Goal: Find specific page/section: Find specific page/section

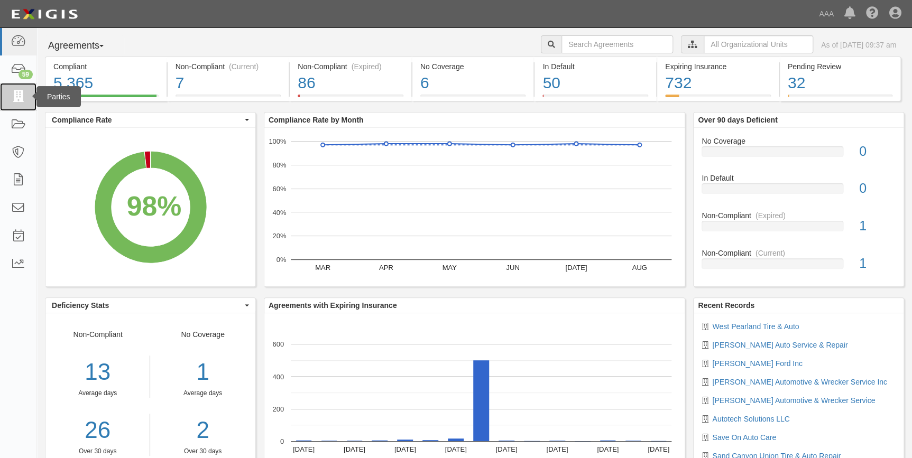
click at [13, 94] on icon at bounding box center [18, 97] width 15 height 12
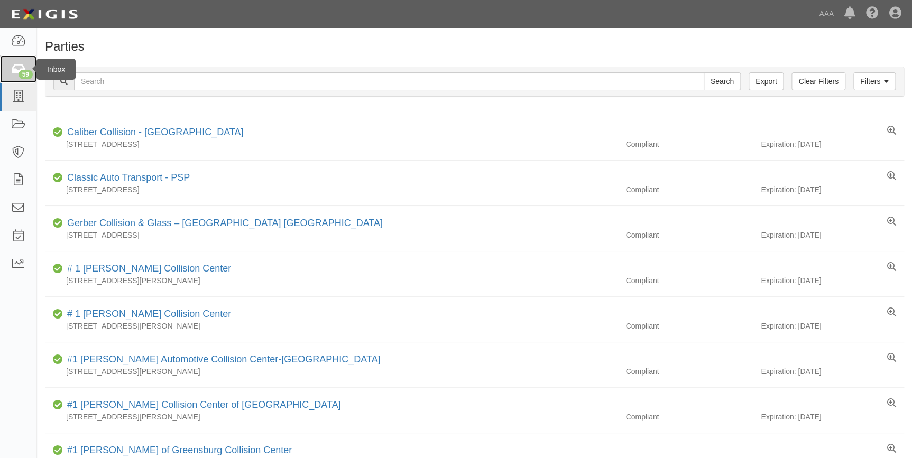
click at [24, 76] on div "59" at bounding box center [26, 75] width 14 height 10
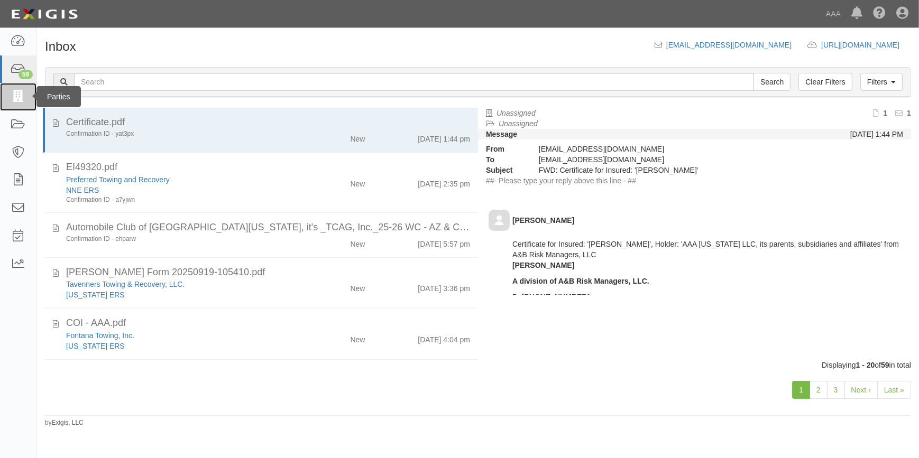
click at [15, 99] on icon at bounding box center [18, 97] width 15 height 12
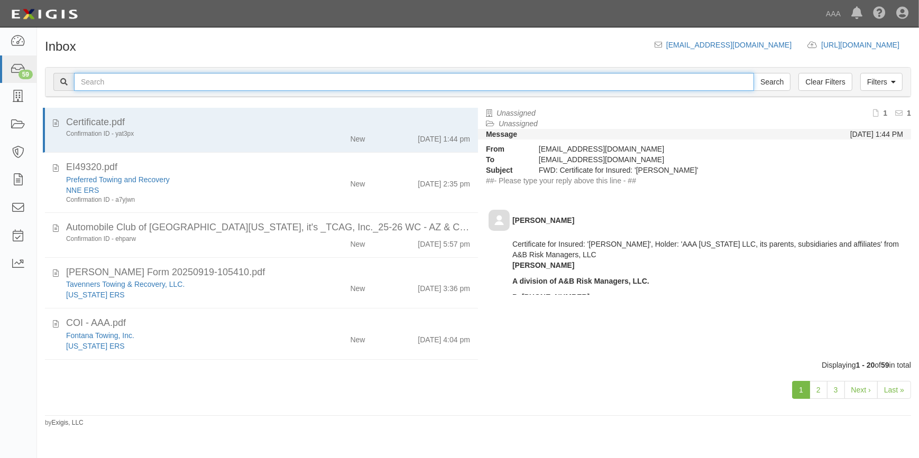
click at [127, 85] on input "text" at bounding box center [414, 82] width 680 height 18
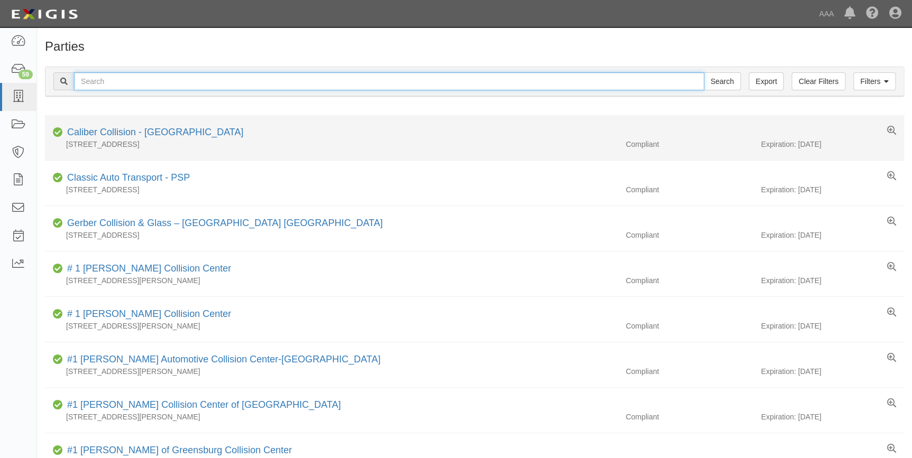
drag, startPoint x: 126, startPoint y: 80, endPoint x: 168, endPoint y: 141, distance: 73.8
click at [126, 80] on input "text" at bounding box center [389, 81] width 630 height 18
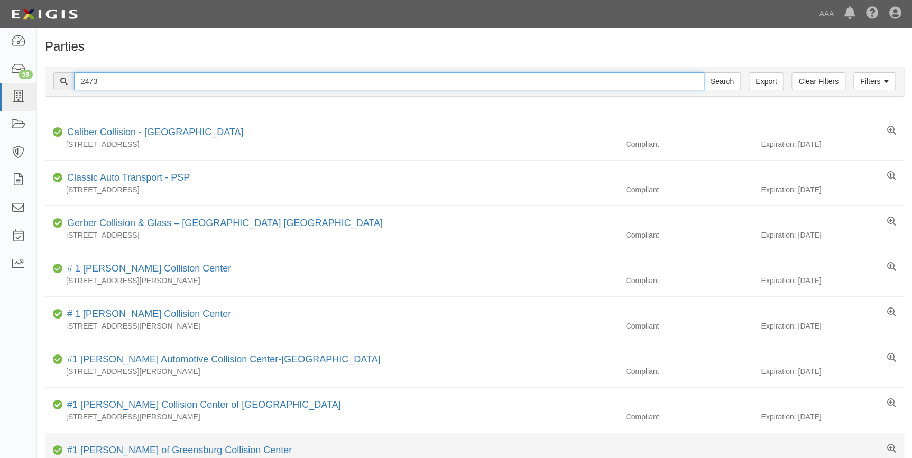
type input "2473"
click at [704, 72] on input "Search" at bounding box center [722, 81] width 37 height 18
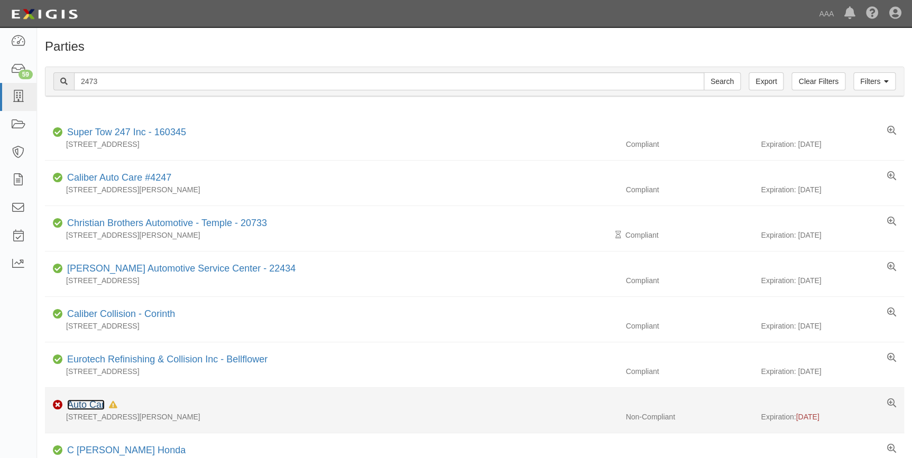
click at [94, 407] on link "Auto Car" at bounding box center [86, 405] width 38 height 11
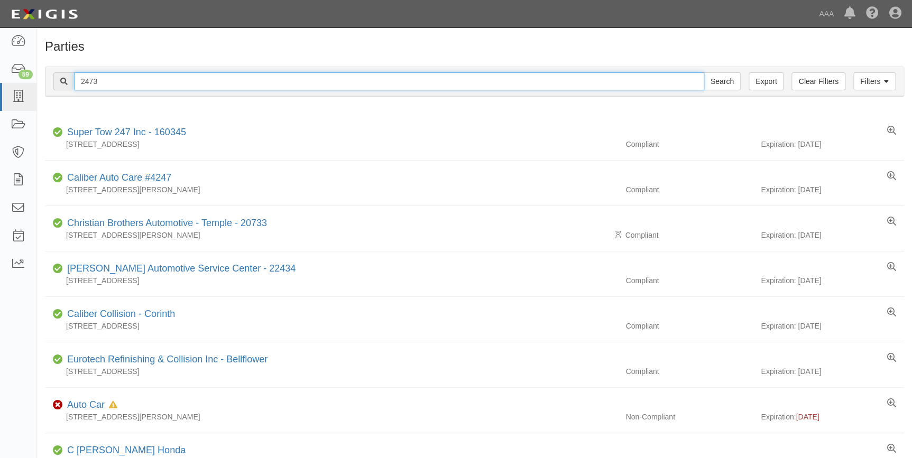
drag, startPoint x: 104, startPoint y: 79, endPoint x: 75, endPoint y: 82, distance: 28.7
click at [75, 81] on input "2473" at bounding box center [389, 81] width 630 height 18
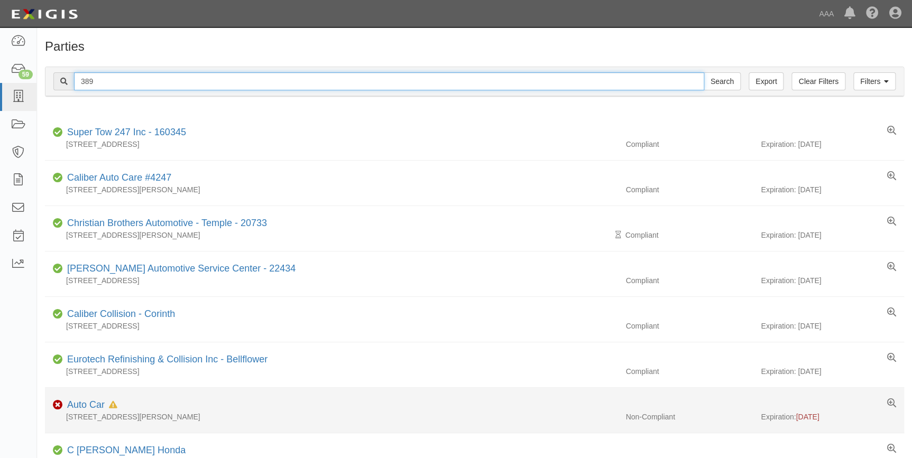
type input "389"
click at [704, 72] on input "Search" at bounding box center [722, 81] width 37 height 18
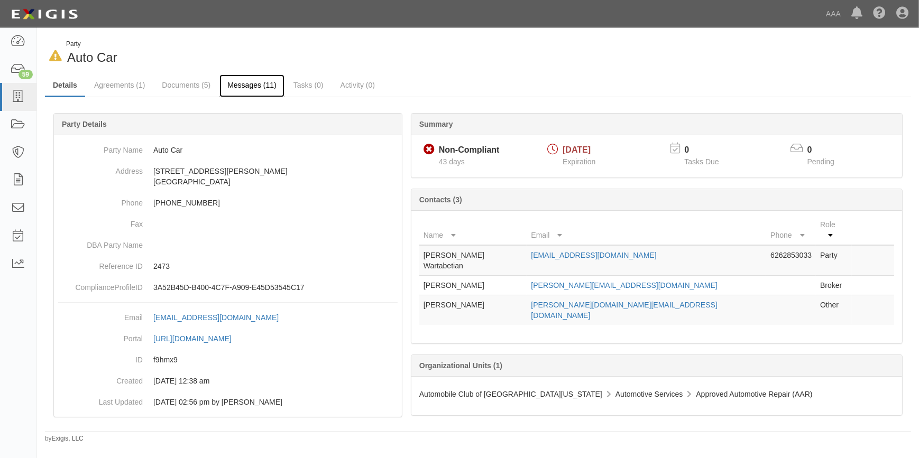
click at [233, 86] on link "Messages (11)" at bounding box center [251, 86] width 65 height 23
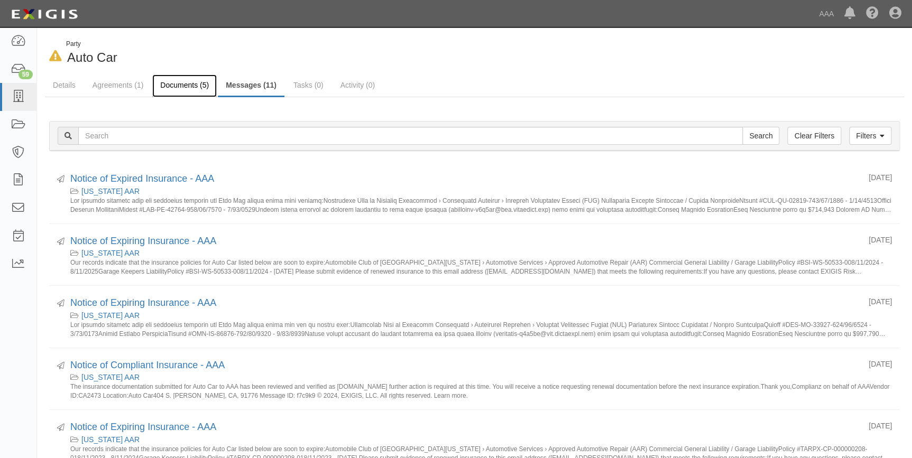
click at [180, 84] on link "Documents (5)" at bounding box center [184, 86] width 64 height 23
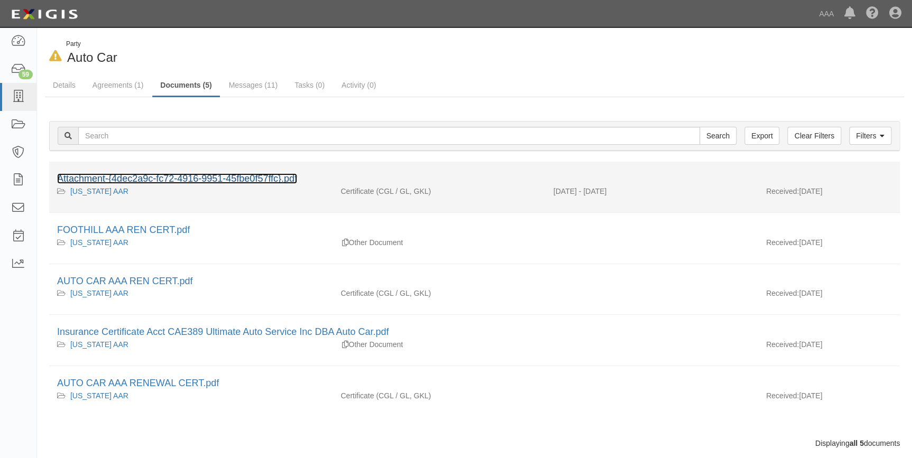
click at [216, 180] on link "Attachment-{4dec2a9c-fc72-4916-9951-45fbe0f57ffc}.pdf" at bounding box center [177, 178] width 240 height 11
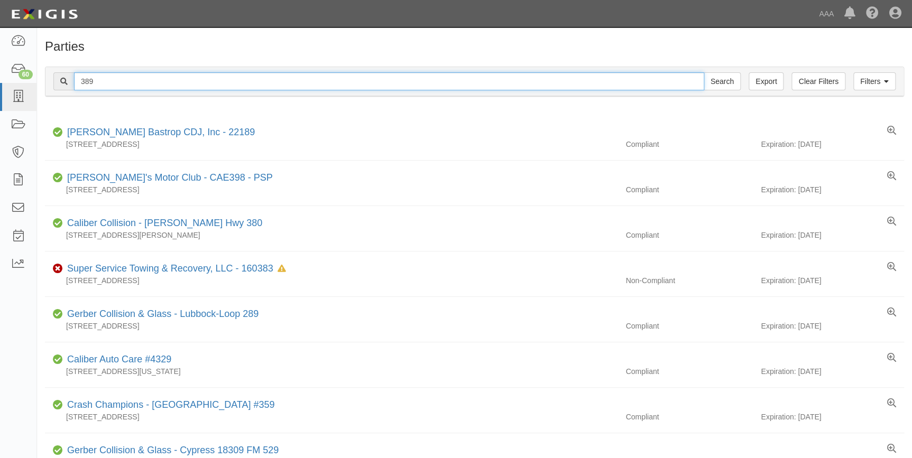
drag, startPoint x: 99, startPoint y: 85, endPoint x: 89, endPoint y: 110, distance: 27.1
click at [77, 91] on div "Filters Clear Filters Export 389 Search Filters" at bounding box center [474, 81] width 858 height 29
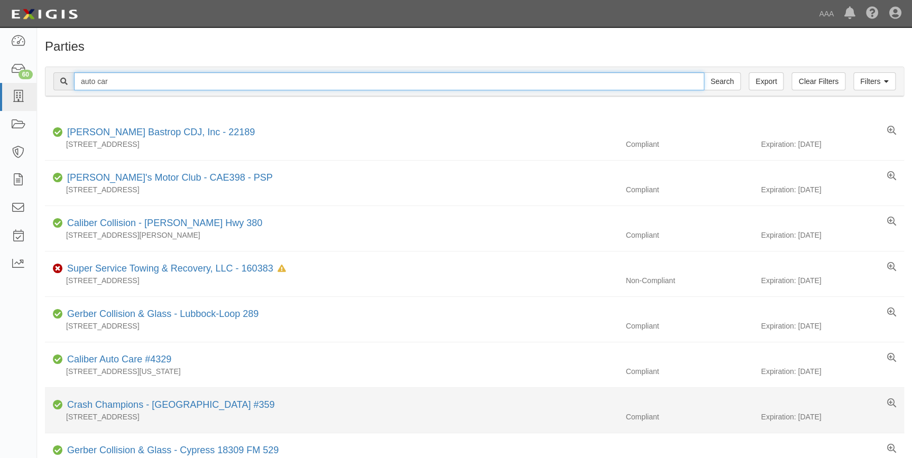
type input "auto car"
click at [704, 72] on input "Search" at bounding box center [722, 81] width 37 height 18
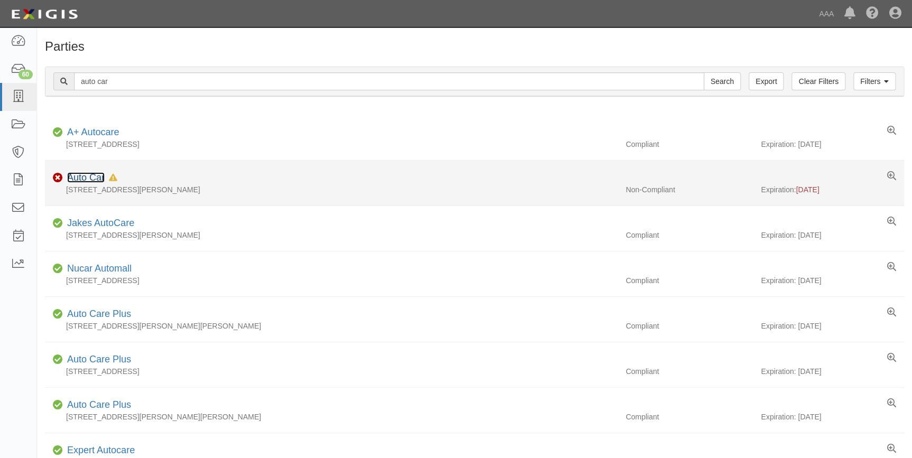
click at [94, 178] on link "Auto Car" at bounding box center [86, 177] width 38 height 11
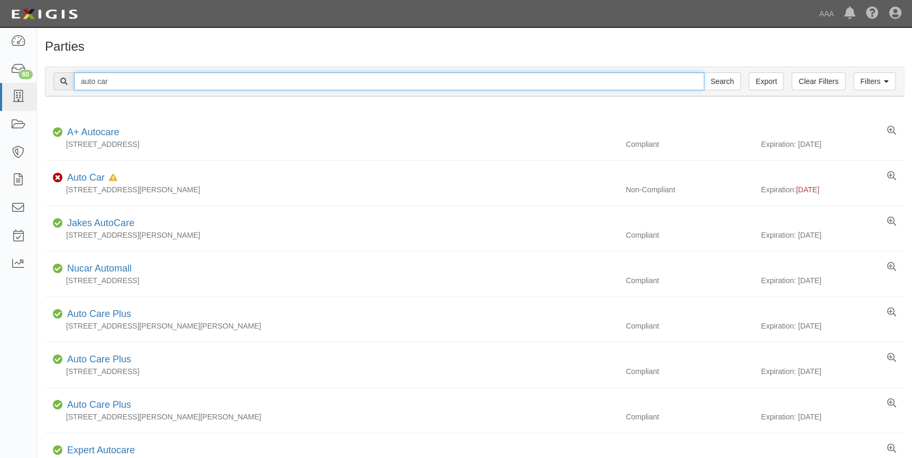
drag, startPoint x: 137, startPoint y: 84, endPoint x: 70, endPoint y: 95, distance: 68.0
click at [70, 95] on div "Filters Clear Filters Export auto car Search Filters" at bounding box center [474, 81] width 858 height 29
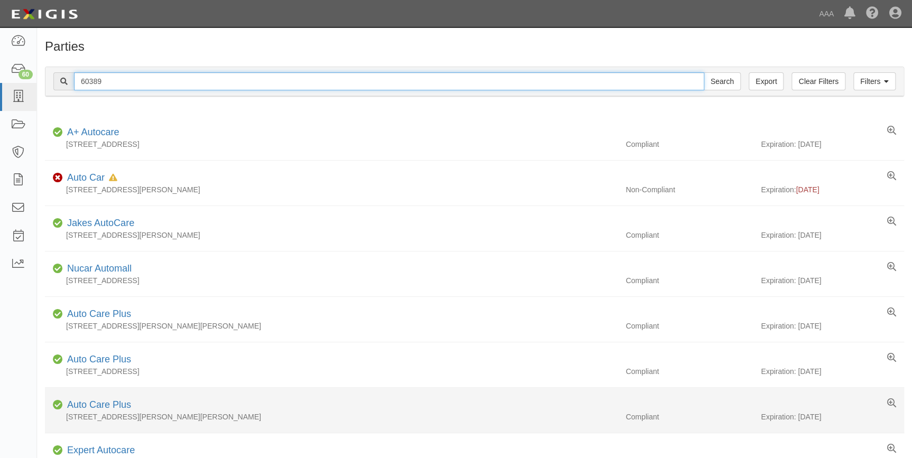
type input "60389"
click at [704, 72] on input "Search" at bounding box center [722, 81] width 37 height 18
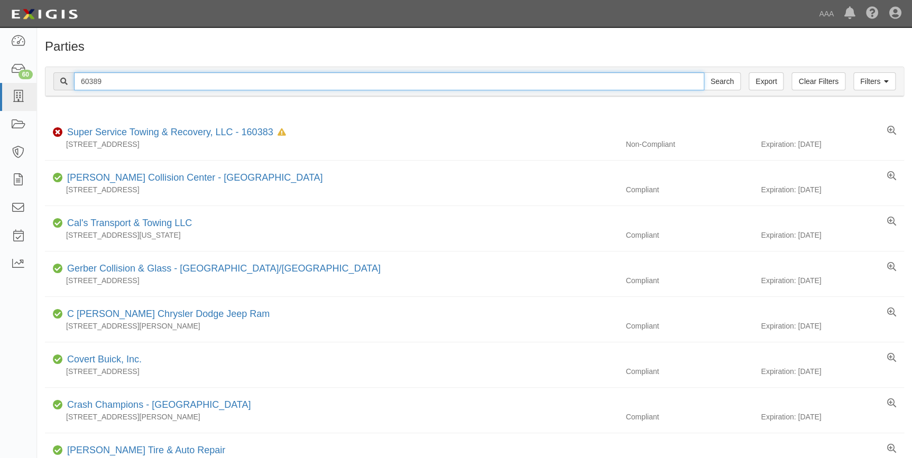
drag, startPoint x: 185, startPoint y: 83, endPoint x: 58, endPoint y: 84, distance: 127.4
click at [59, 84] on div "60389 Search" at bounding box center [396, 81] width 687 height 18
paste input "Ultimate Auto Service Inc."
type input "Ultimate Auto Service Inc."
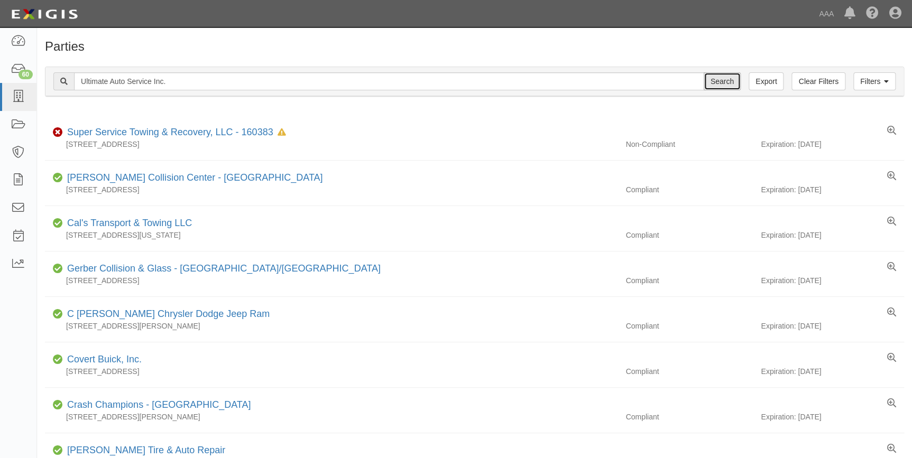
click at [719, 83] on input "Search" at bounding box center [722, 81] width 37 height 18
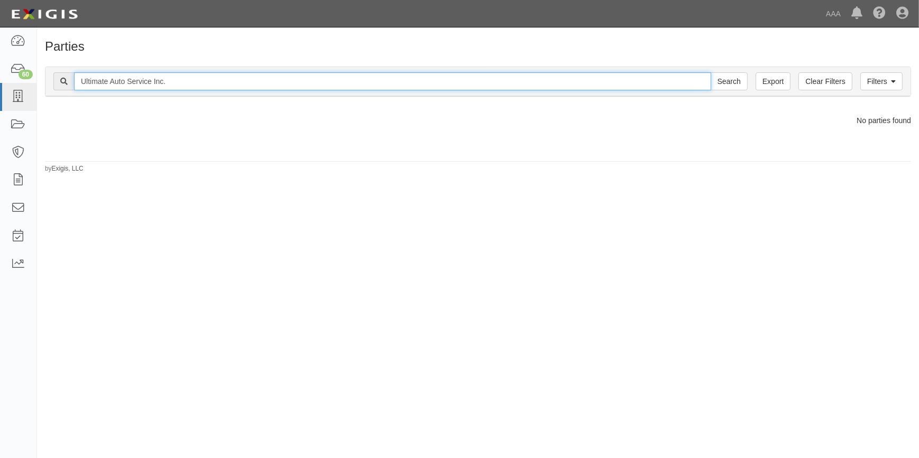
drag, startPoint x: 181, startPoint y: 88, endPoint x: 69, endPoint y: 99, distance: 112.6
click at [69, 99] on div "Filters Clear Filters Export Ultimate Auto Service Inc. Search Filters Complian…" at bounding box center [478, 83] width 882 height 49
type input "auto car"
click at [710, 72] on input "Search" at bounding box center [728, 81] width 37 height 18
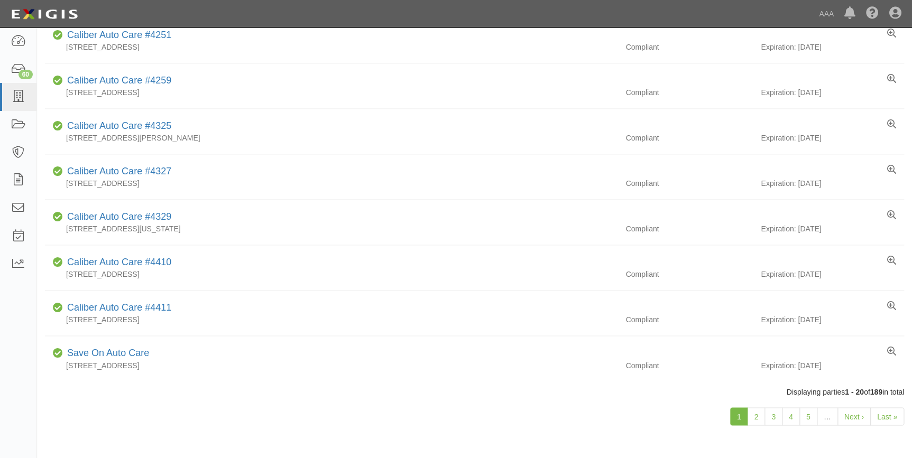
scroll to position [659, 0]
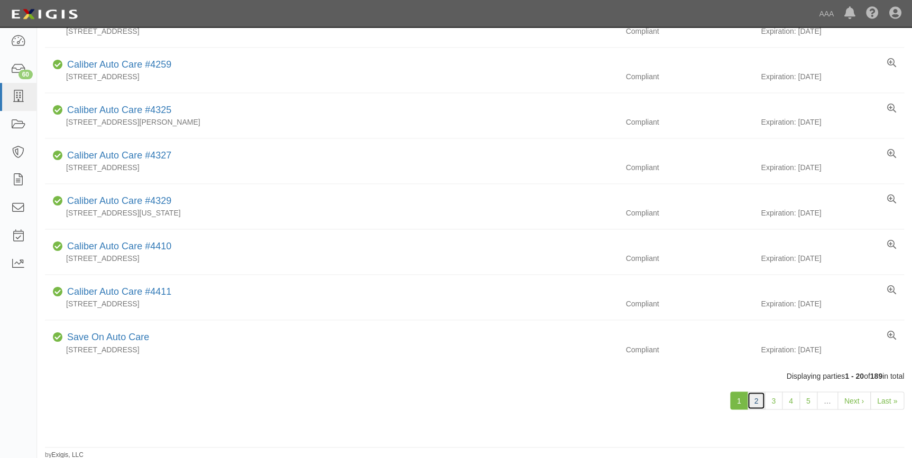
click at [759, 398] on link "2" at bounding box center [756, 401] width 18 height 18
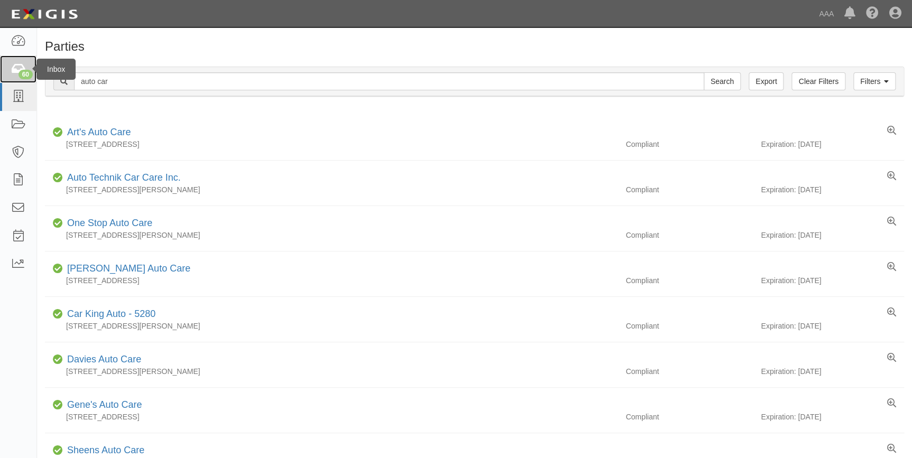
click at [15, 73] on icon at bounding box center [18, 69] width 15 height 12
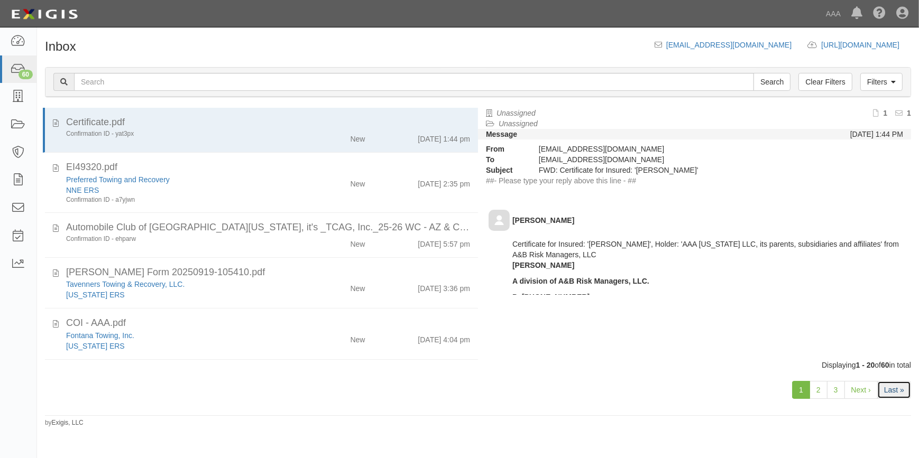
click at [895, 391] on link "Last »" at bounding box center [894, 390] width 34 height 18
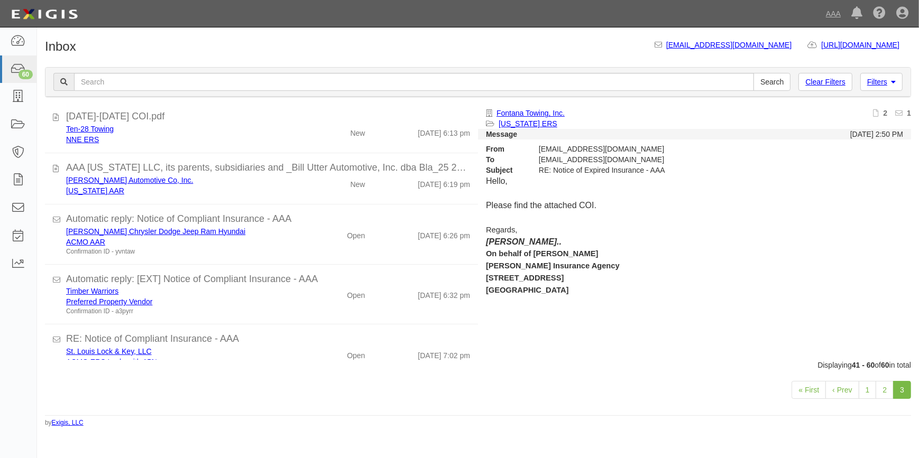
scroll to position [521, 0]
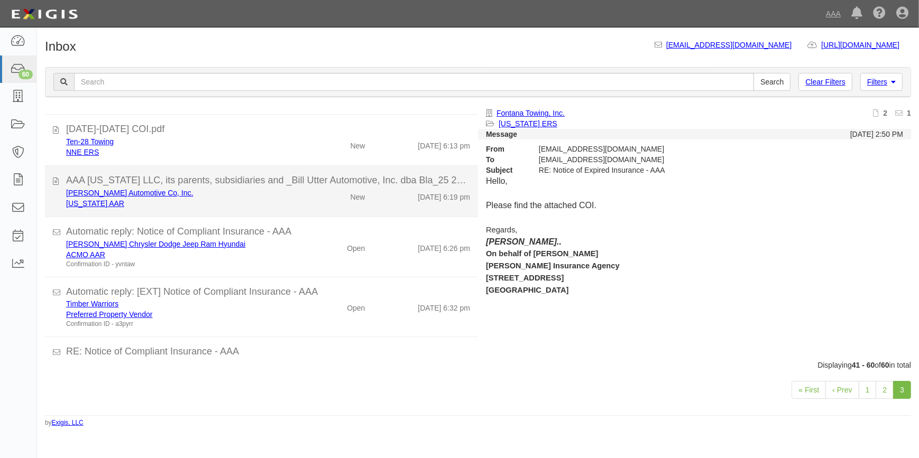
click at [252, 190] on div "Bill Utter Automotive Co, Inc." at bounding box center [180, 193] width 229 height 11
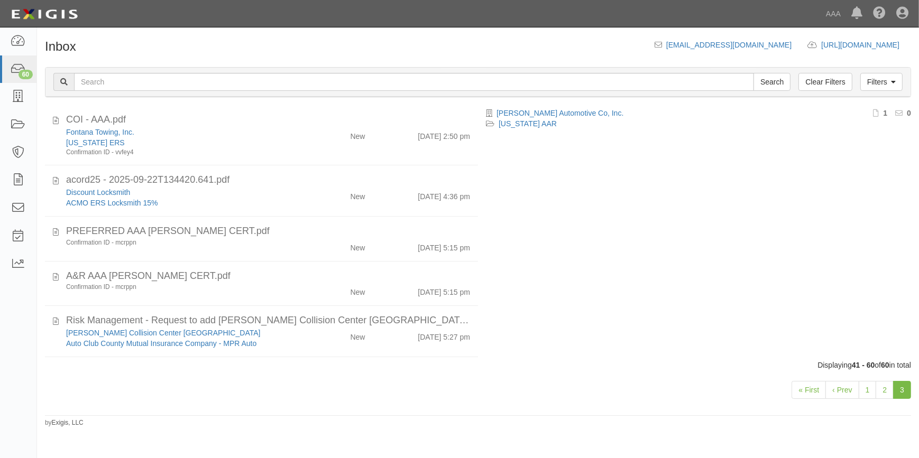
scroll to position [0, 0]
click at [23, 71] on div "60" at bounding box center [26, 75] width 14 height 10
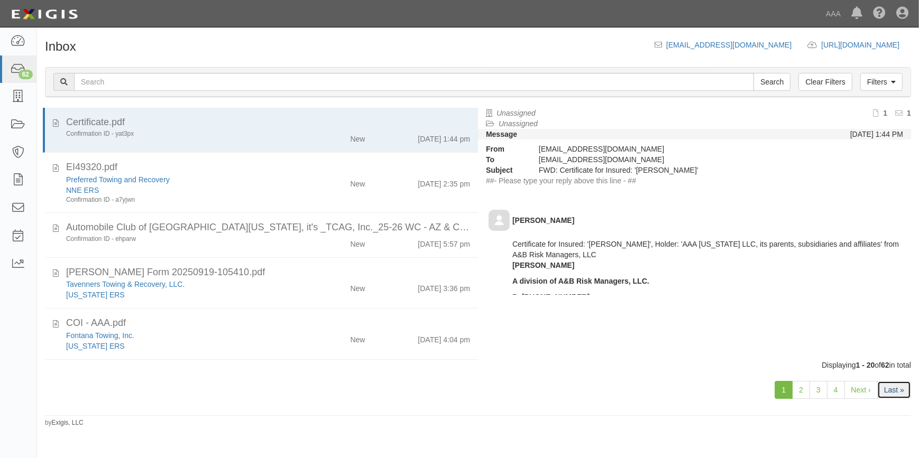
click at [899, 389] on link "Last »" at bounding box center [894, 390] width 34 height 18
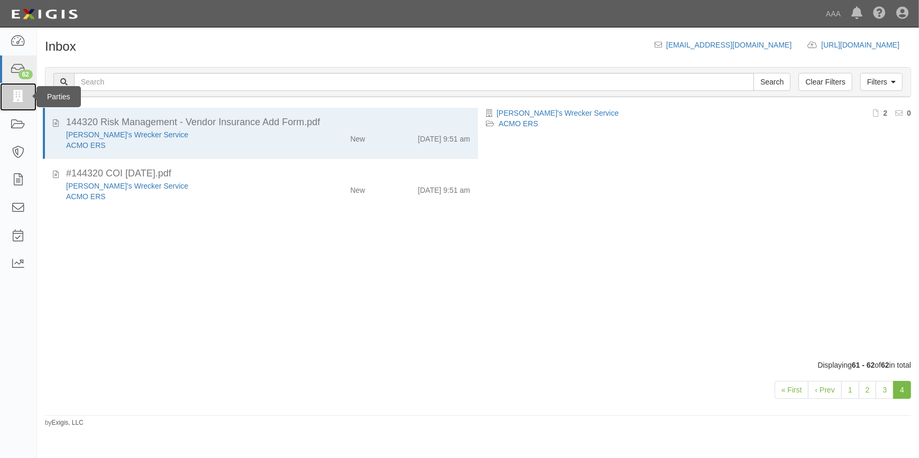
click at [20, 97] on icon at bounding box center [18, 97] width 15 height 12
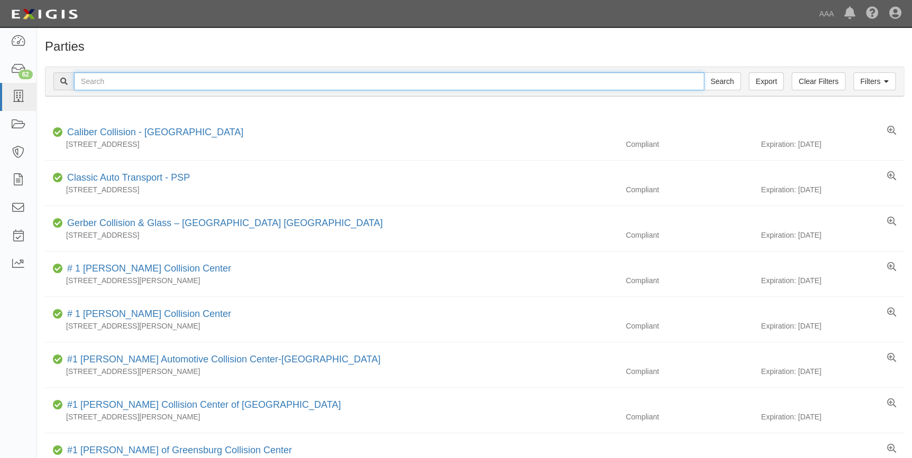
click at [193, 79] on input "text" at bounding box center [389, 81] width 630 height 18
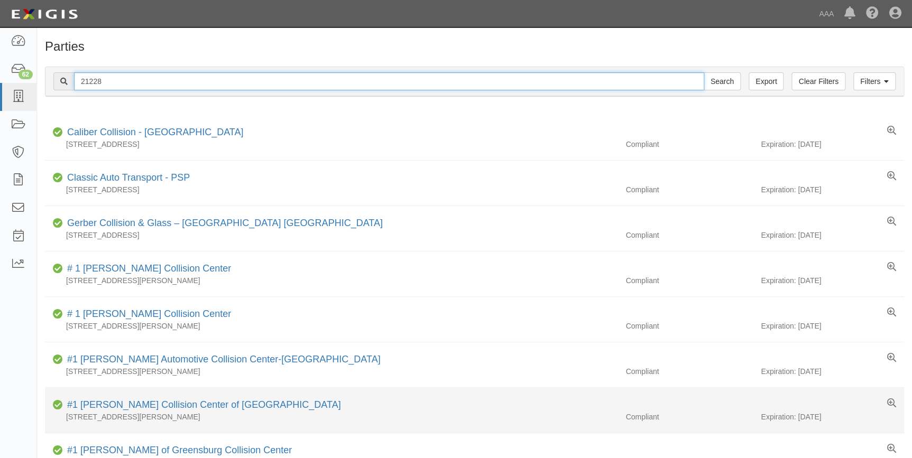
type input "21228"
click at [704, 72] on input "Search" at bounding box center [722, 81] width 37 height 18
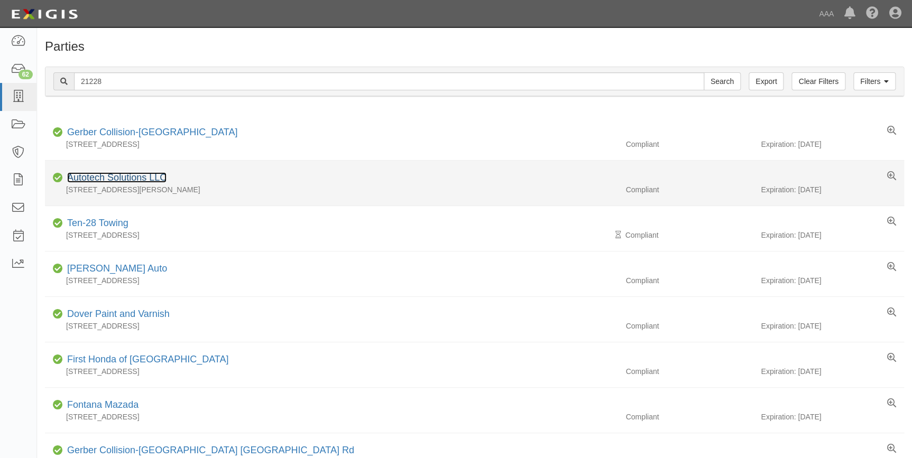
click at [107, 179] on link "Autotech Solutions LLC" at bounding box center [116, 177] width 99 height 11
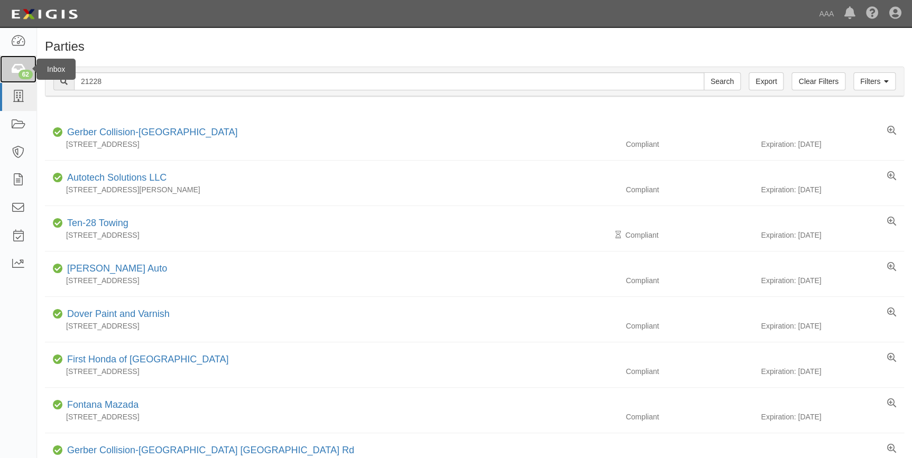
click at [24, 68] on icon at bounding box center [18, 69] width 15 height 12
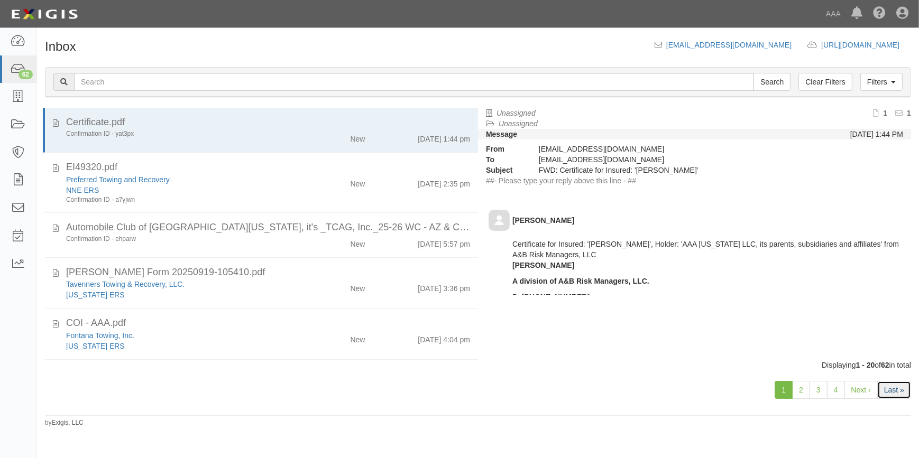
click at [890, 389] on link "Last »" at bounding box center [894, 390] width 34 height 18
